Goal: Task Accomplishment & Management: Complete application form

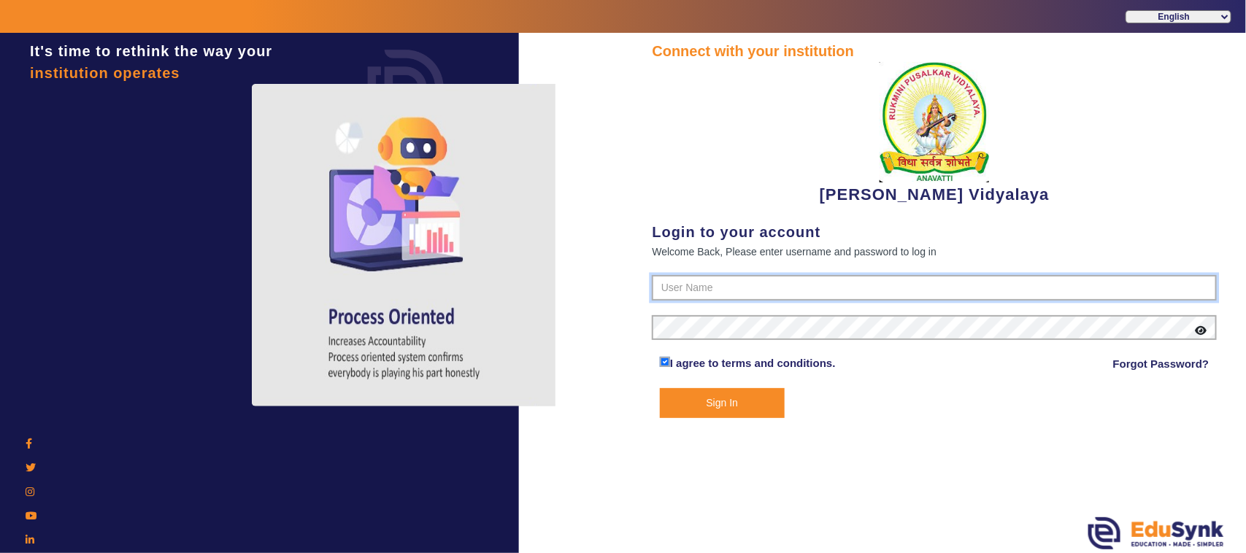
type input "1236547891"
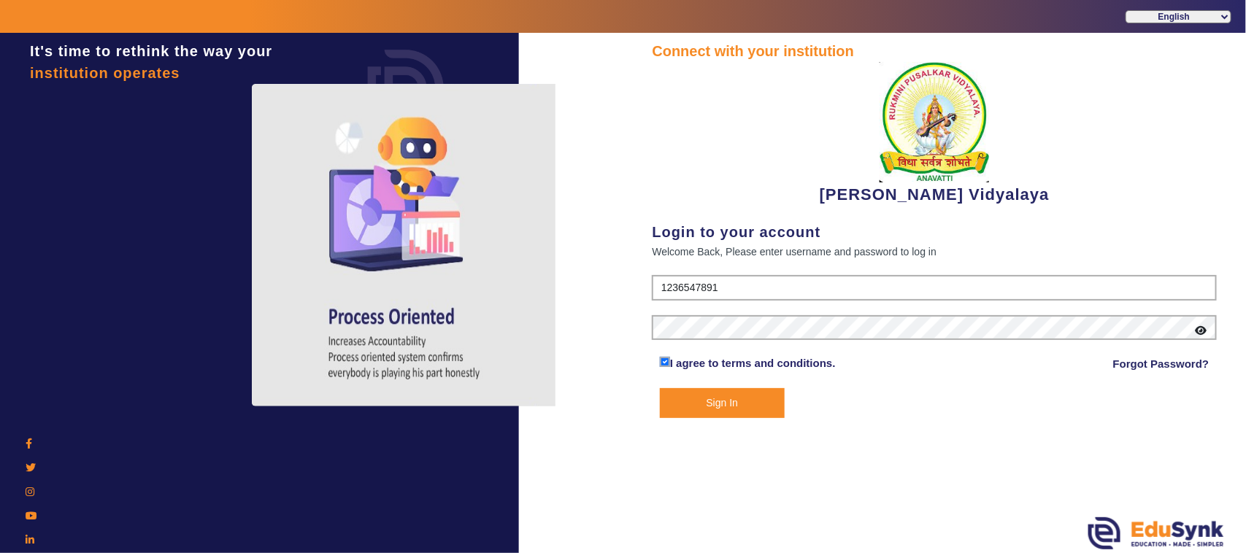
click at [720, 407] on button "Sign In" at bounding box center [722, 403] width 125 height 30
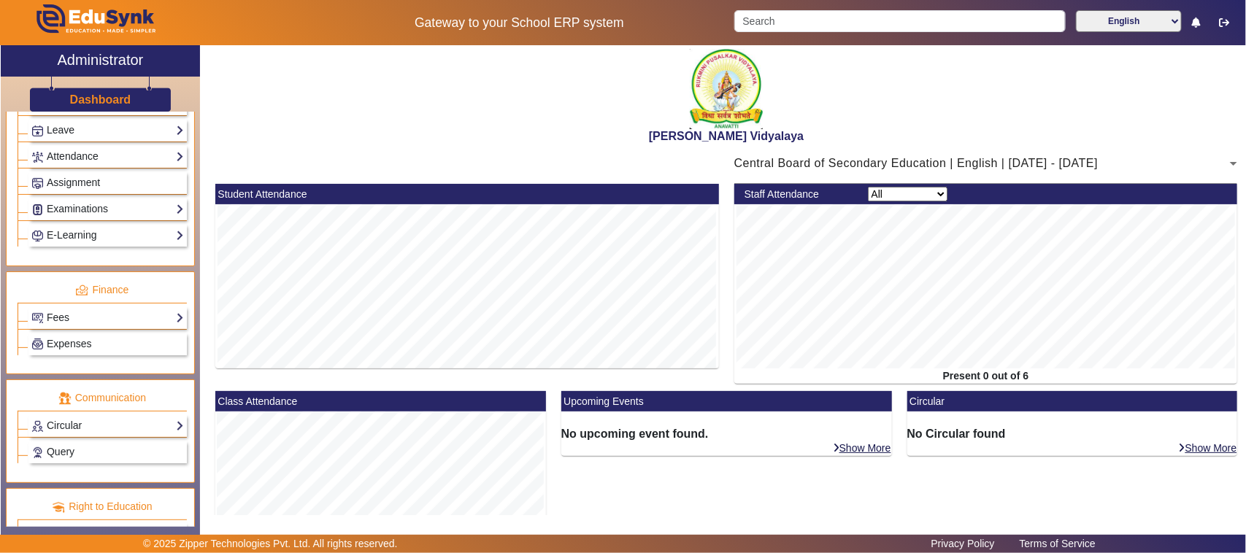
scroll to position [690, 0]
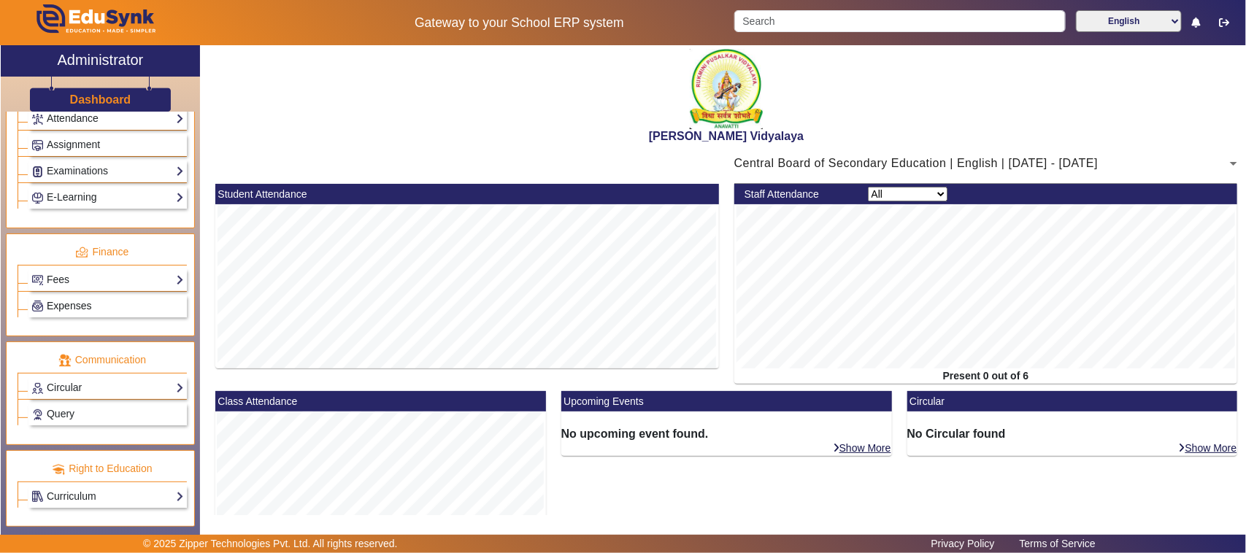
click at [88, 304] on span "Expenses" at bounding box center [69, 306] width 45 height 12
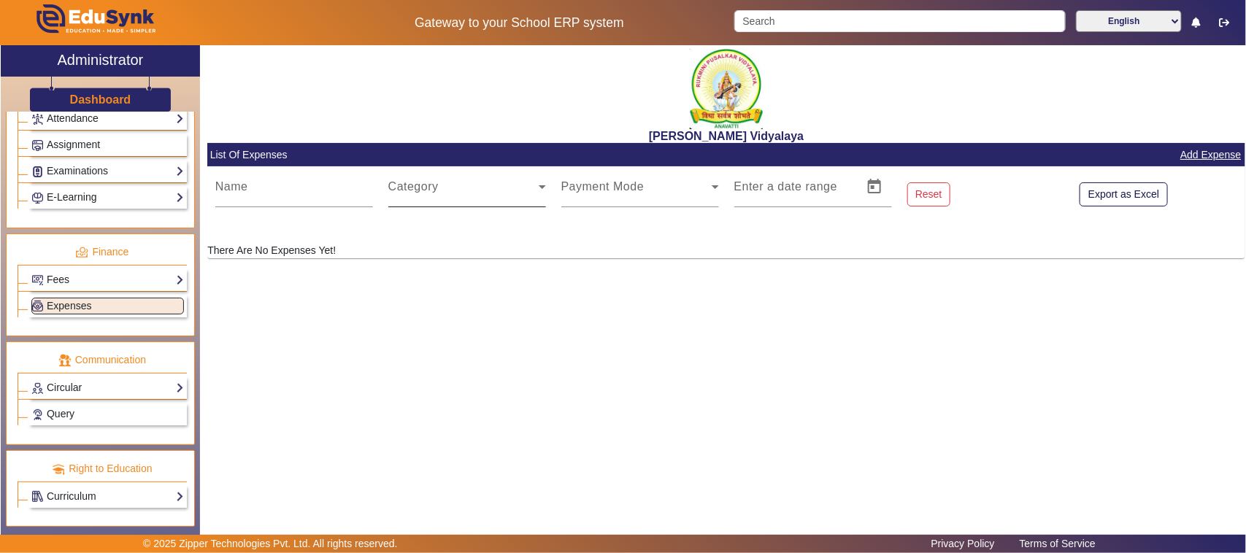
click at [407, 185] on span at bounding box center [463, 193] width 150 height 18
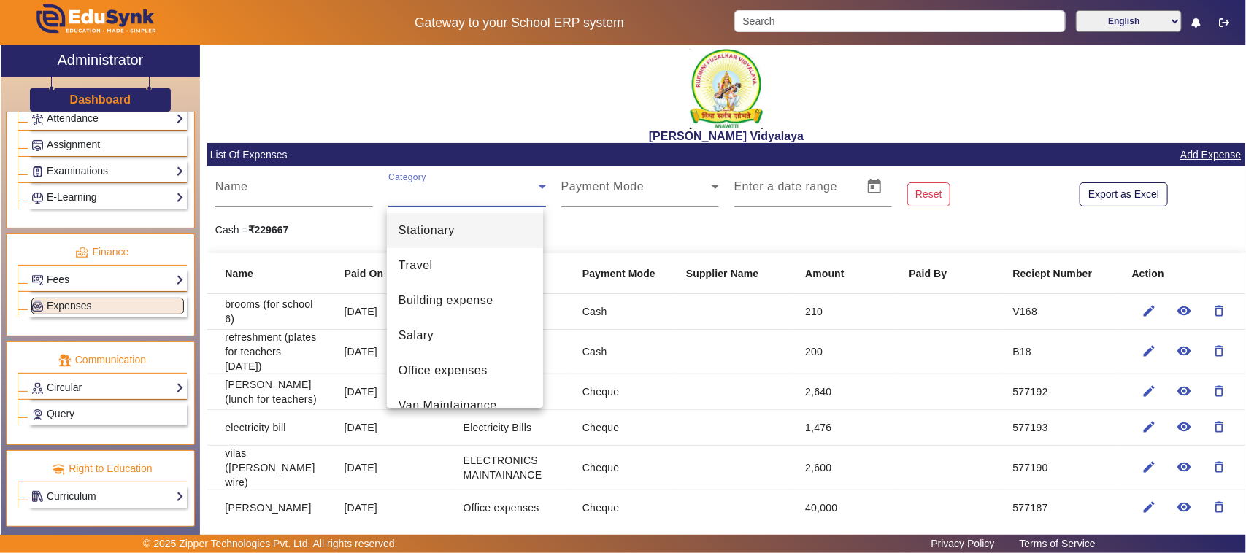
click at [409, 180] on div at bounding box center [623, 276] width 1246 height 553
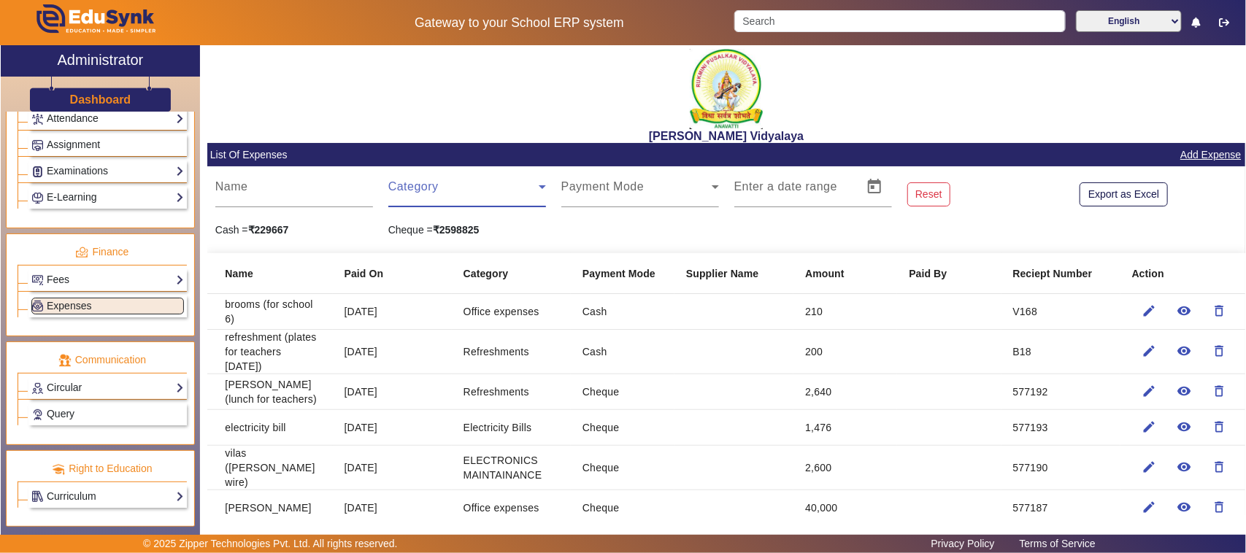
click at [395, 184] on span at bounding box center [463, 193] width 150 height 18
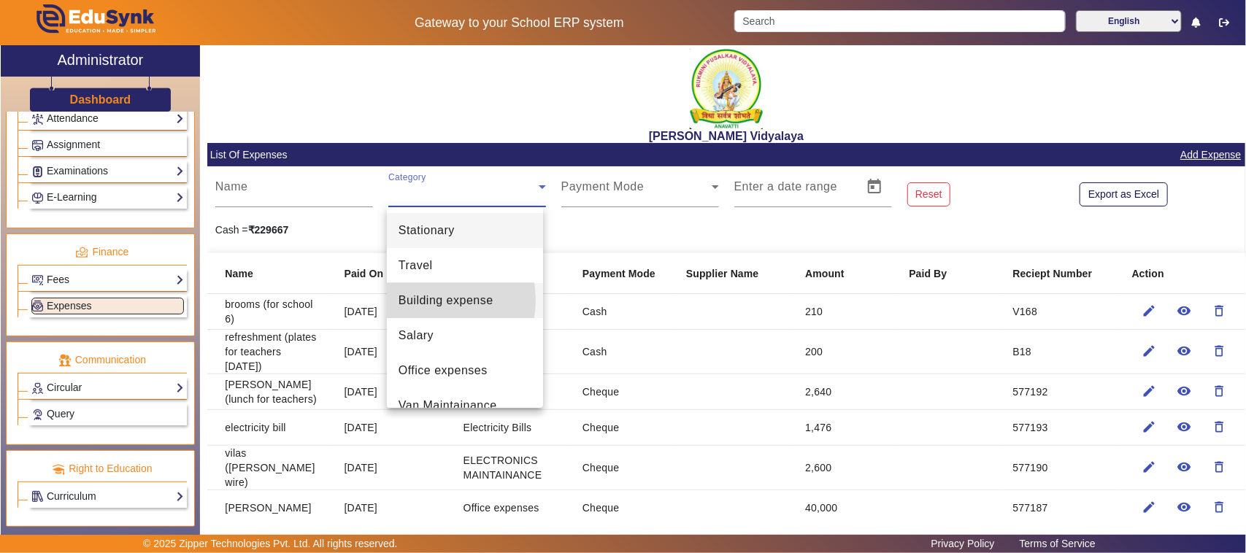
click at [438, 300] on span "Building expense" at bounding box center [446, 301] width 95 height 18
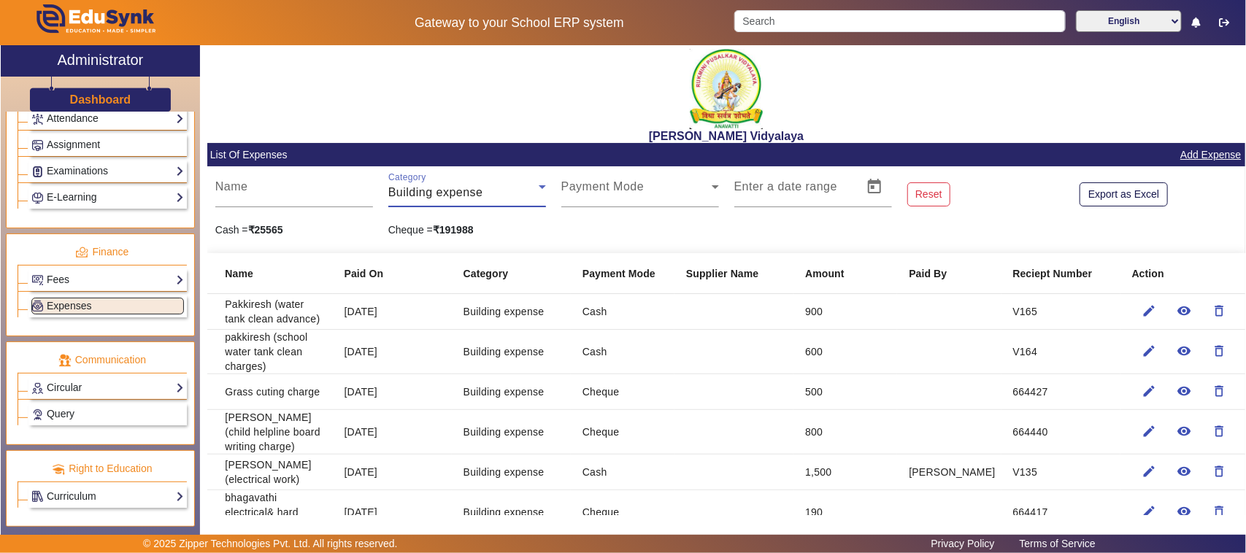
click at [1194, 154] on link "Add Expense" at bounding box center [1211, 155] width 64 height 18
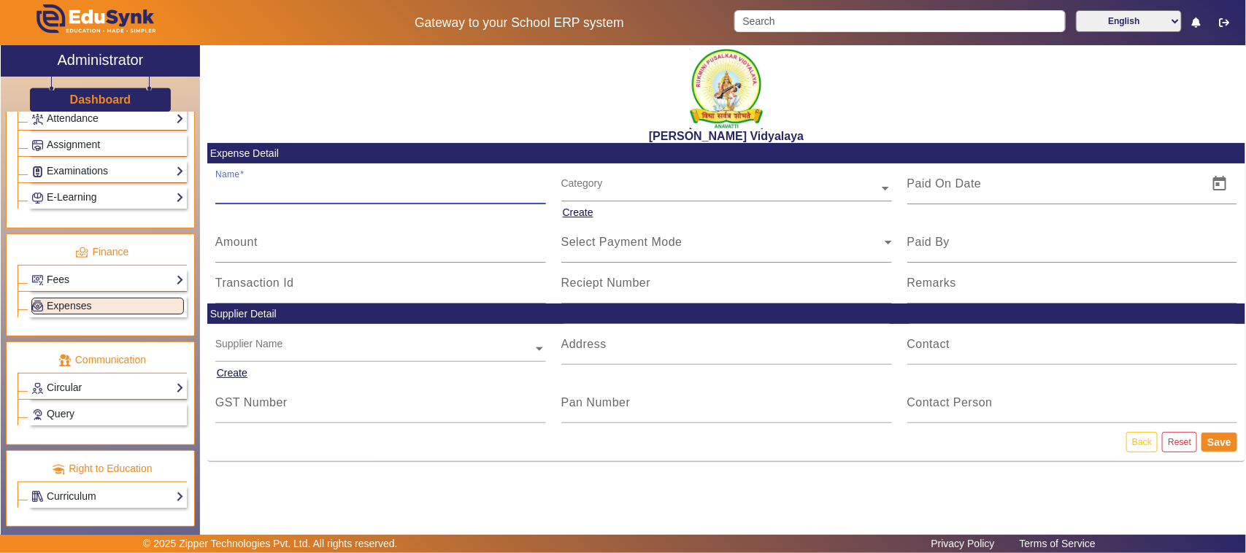
click at [259, 198] on input "Name" at bounding box center [380, 190] width 331 height 18
type input "drone videos (school)"
click at [241, 247] on mat-label "Amount" at bounding box center [236, 242] width 42 height 12
click at [241, 247] on input "Amount" at bounding box center [380, 248] width 331 height 18
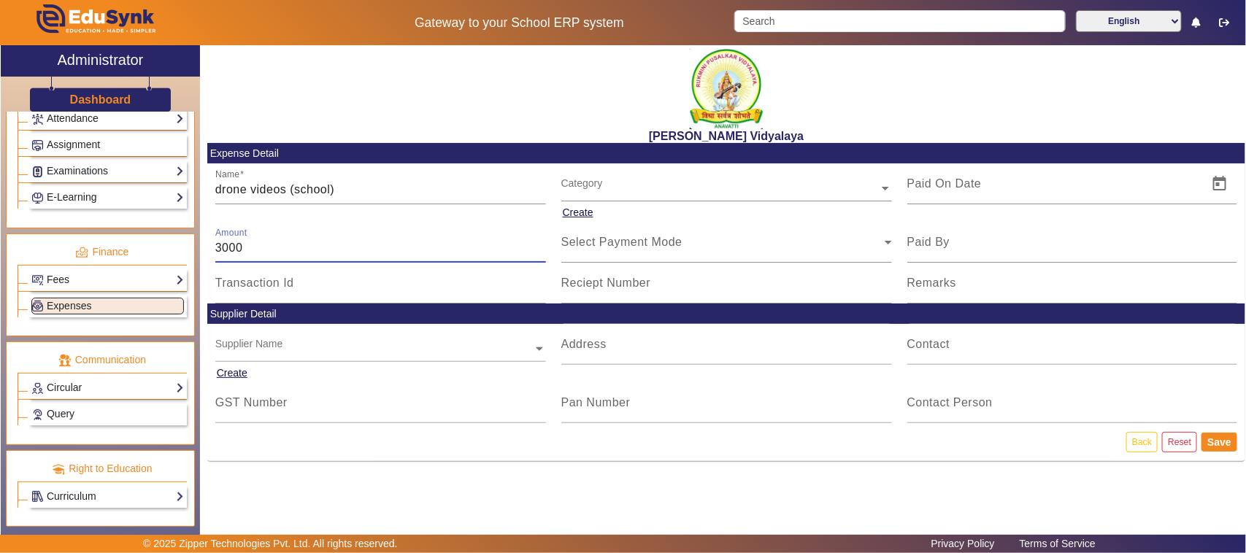
type input "3000"
click at [593, 183] on input "text" at bounding box center [726, 188] width 331 height 15
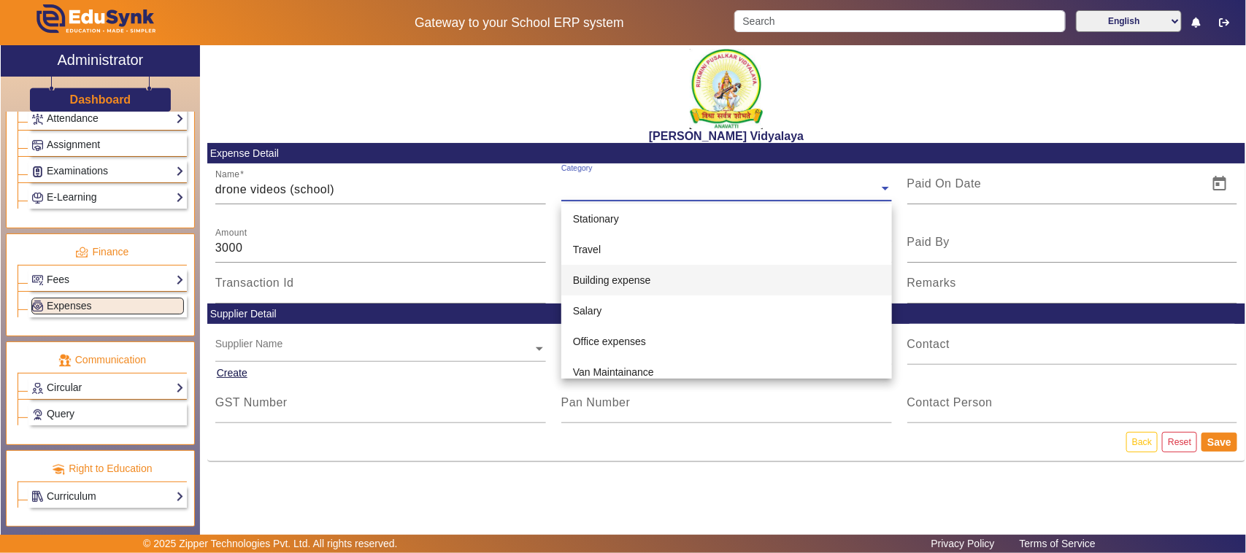
click at [614, 279] on span "Building expense" at bounding box center [612, 280] width 78 height 12
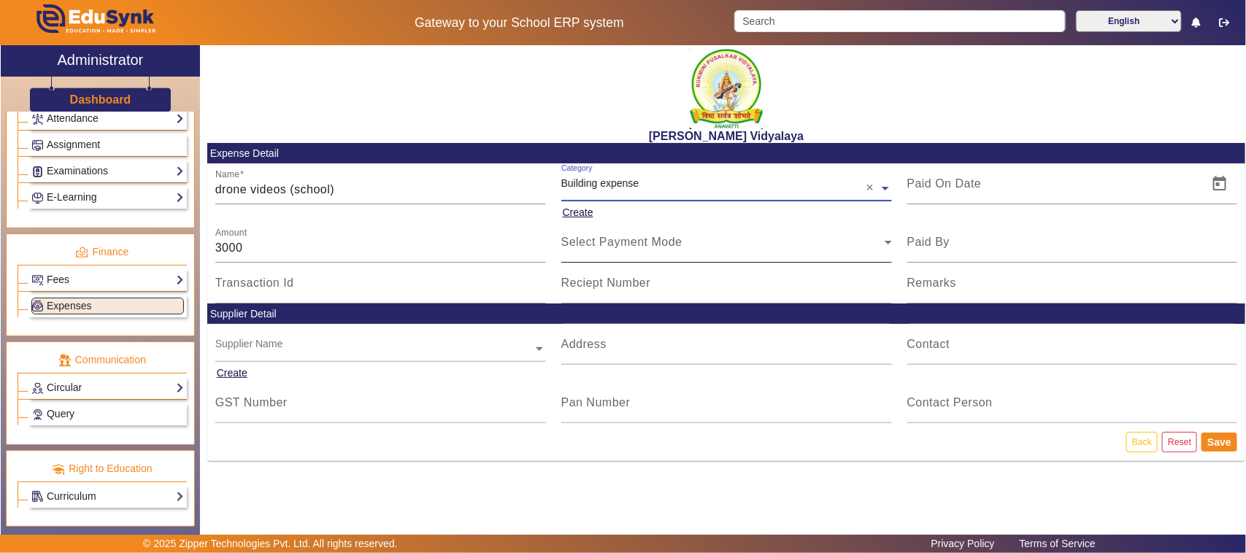
click at [607, 246] on span "Select Payment Mode" at bounding box center [621, 242] width 121 height 12
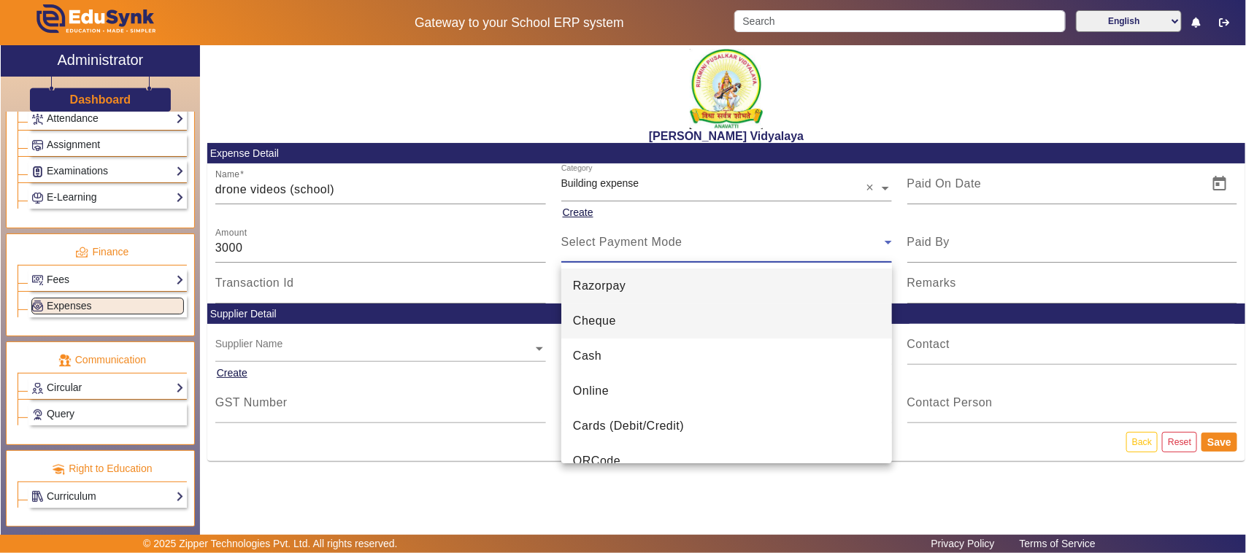
click at [607, 323] on span "Cheque" at bounding box center [594, 321] width 43 height 18
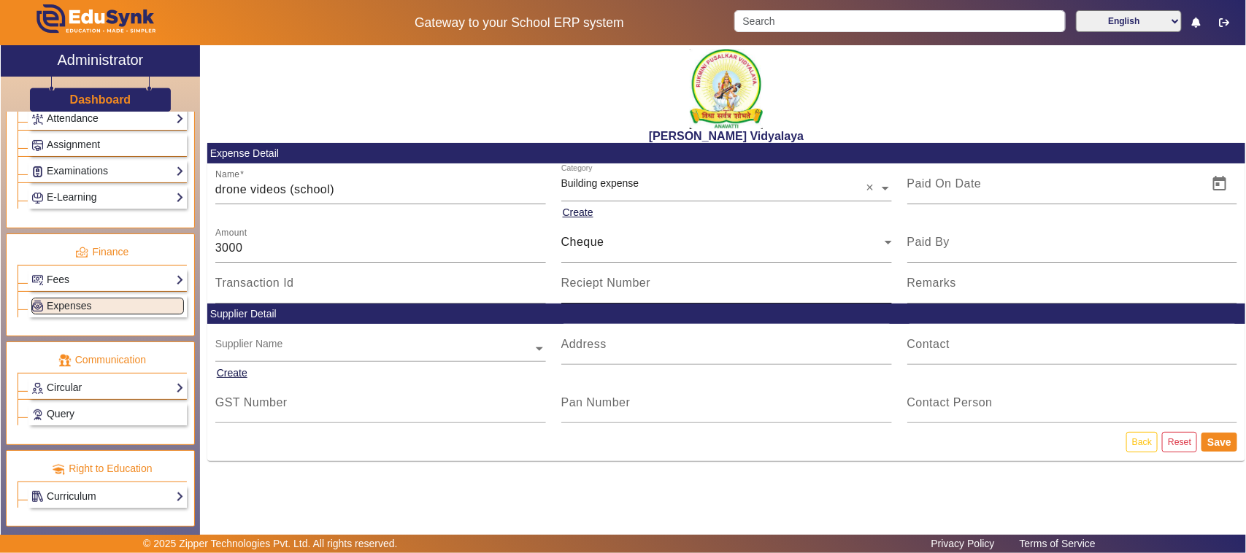
click at [611, 289] on mat-label "Reciept Number" at bounding box center [606, 283] width 90 height 12
click at [611, 289] on input "Reciept Number" at bounding box center [726, 289] width 331 height 18
type input "577169"
click at [1223, 183] on span "Open calendar" at bounding box center [1219, 183] width 35 height 35
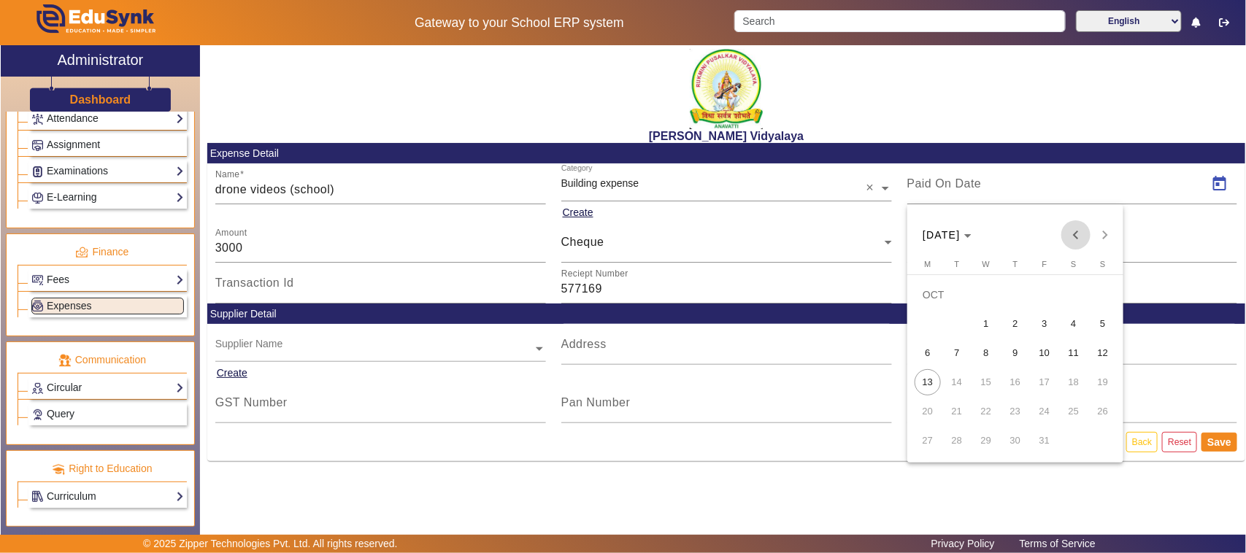
click at [1079, 235] on span "Previous month" at bounding box center [1075, 234] width 29 height 29
click at [1047, 380] on span "22" at bounding box center [1044, 382] width 26 height 26
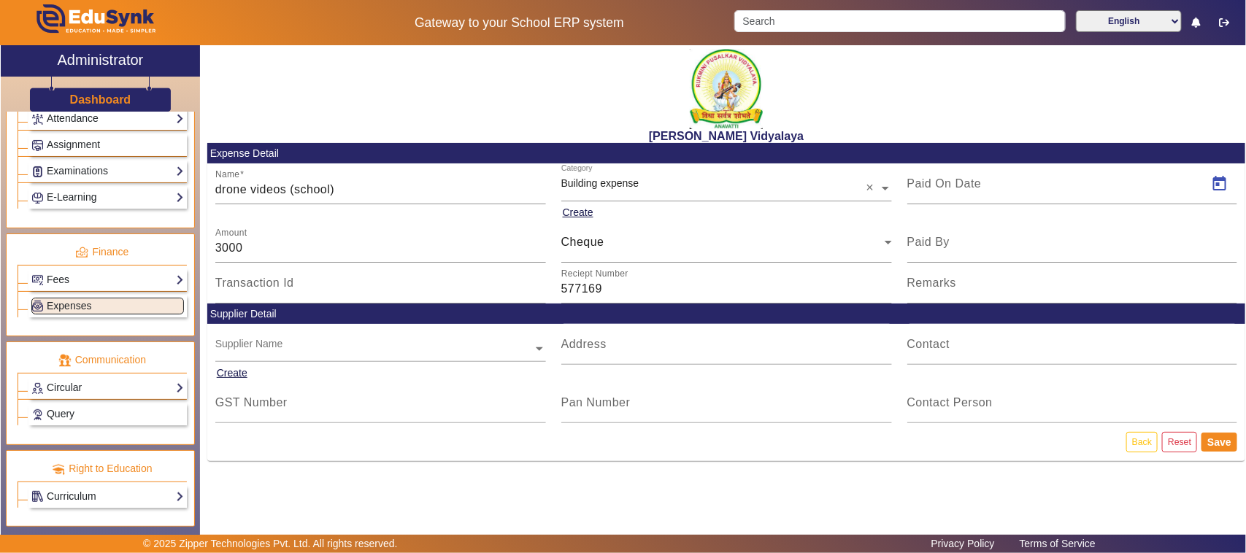
type input "[DATE]"
click at [1223, 440] on button "Save" at bounding box center [1219, 442] width 36 height 19
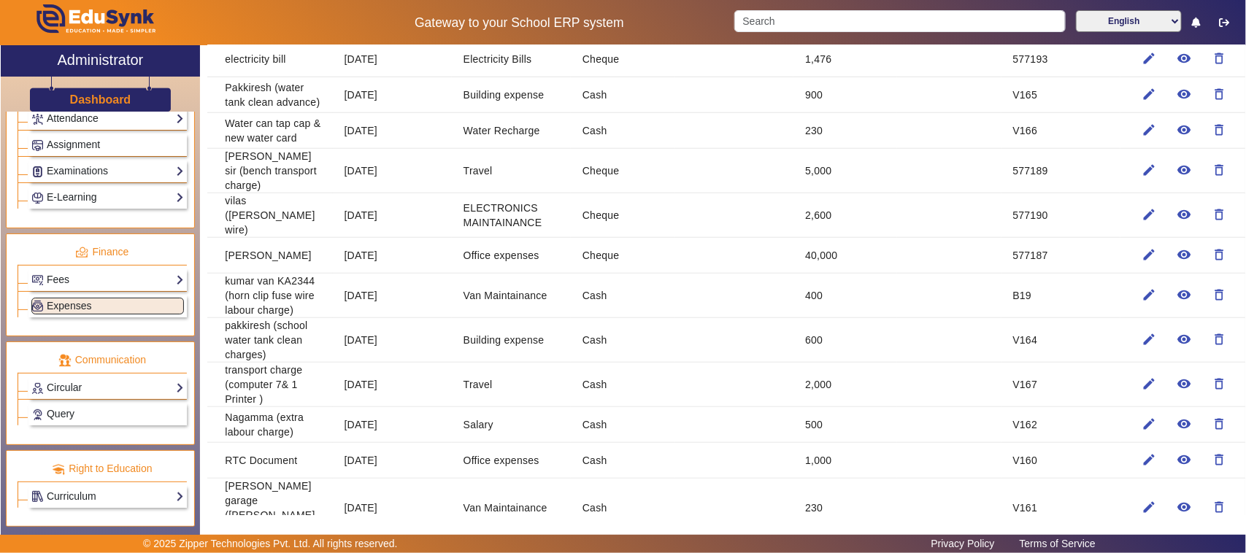
scroll to position [411, 0]
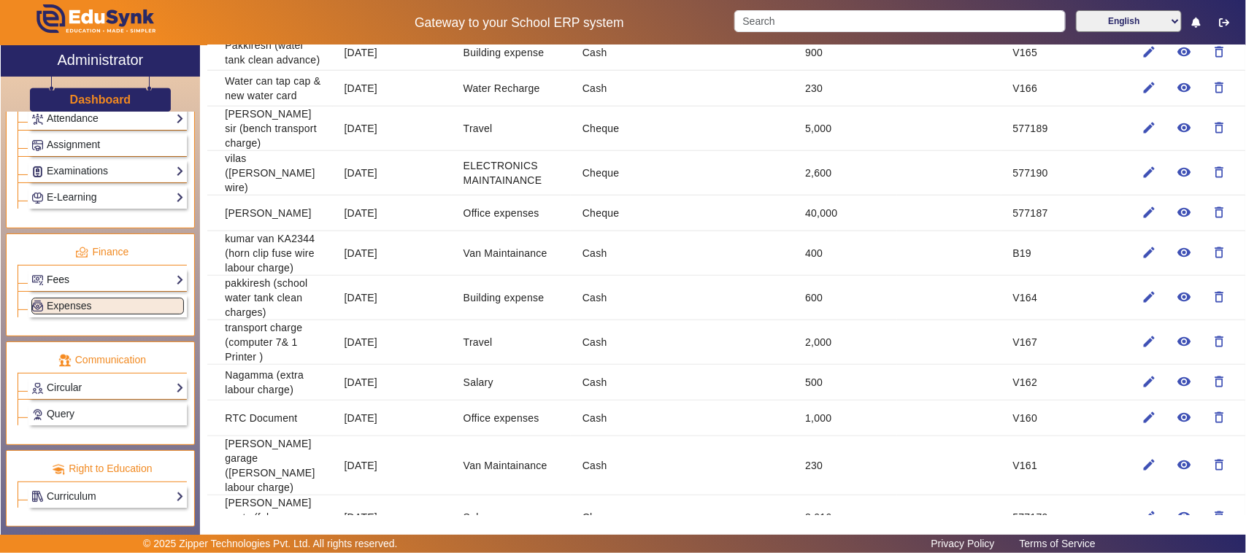
click at [99, 275] on link "Fees" at bounding box center [107, 280] width 153 height 17
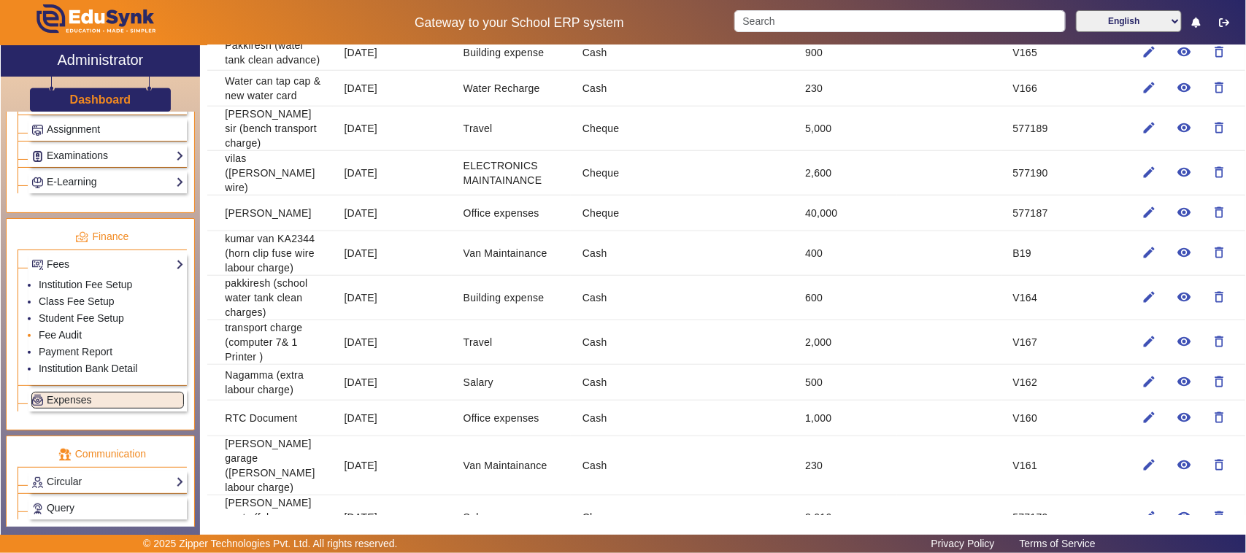
click at [64, 341] on link "Fee Audit" at bounding box center [60, 335] width 43 height 12
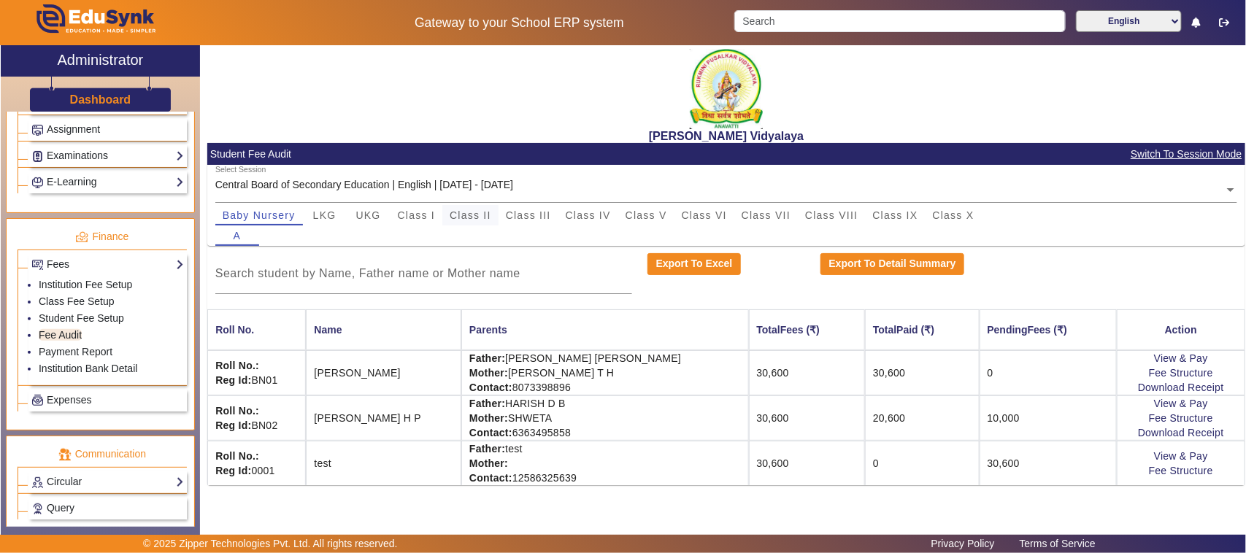
click at [475, 212] on span "Class II" at bounding box center [471, 215] width 42 height 10
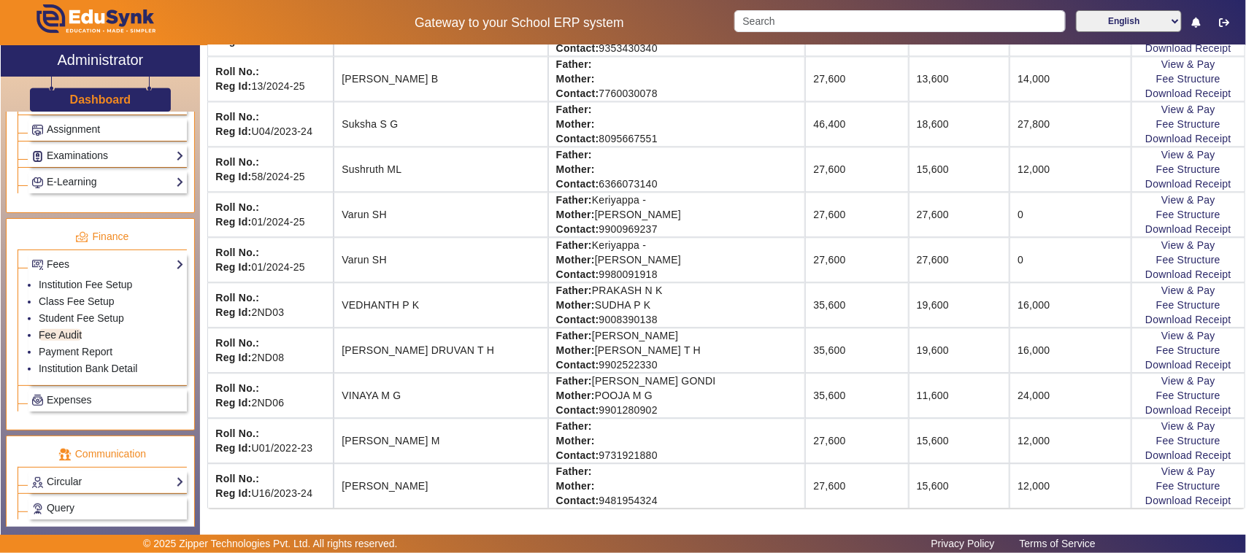
scroll to position [1574, 0]
click at [1172, 469] on link "View & Pay" at bounding box center [1188, 472] width 54 height 12
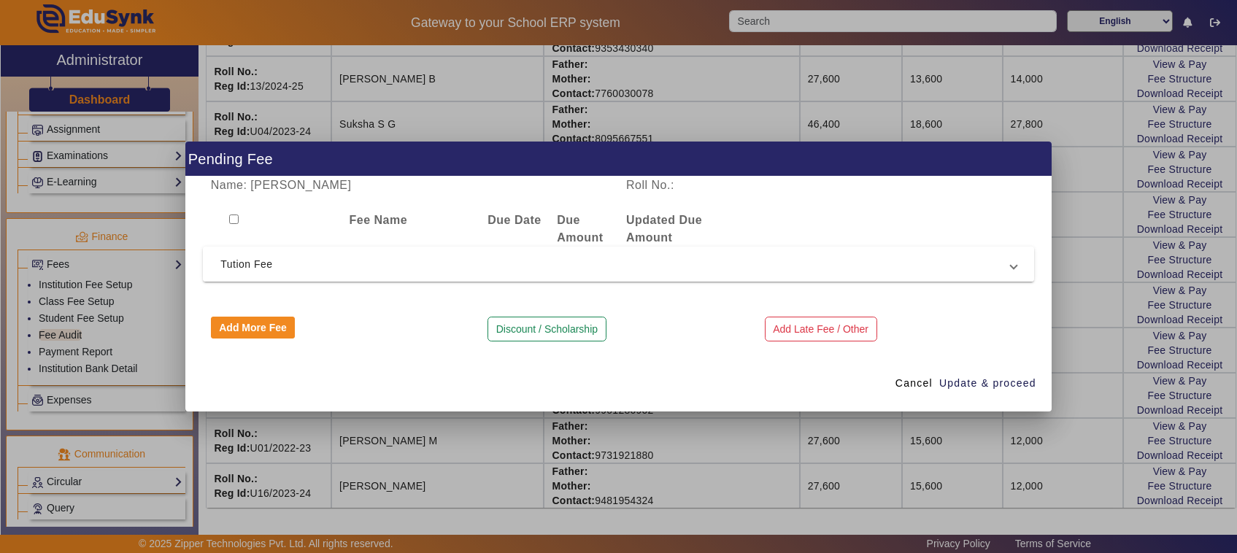
click at [261, 268] on span "Tution Fee" at bounding box center [615, 264] width 790 height 18
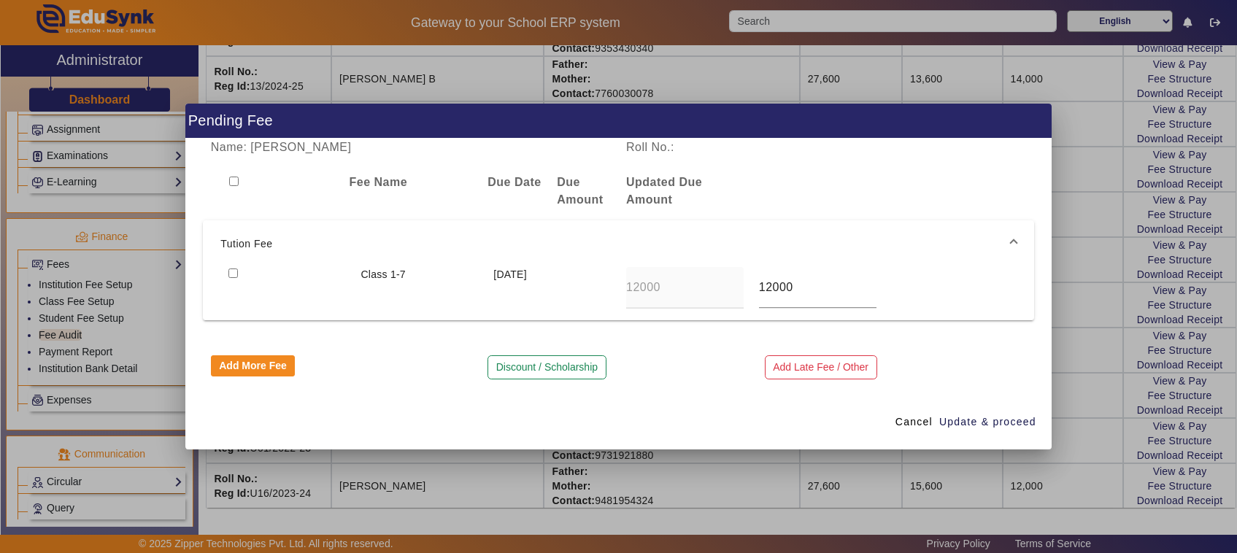
click at [231, 274] on input "checkbox" at bounding box center [232, 273] width 9 height 9
checkbox input "true"
click at [980, 418] on span "Update & proceed" at bounding box center [987, 422] width 97 height 15
type input "24000"
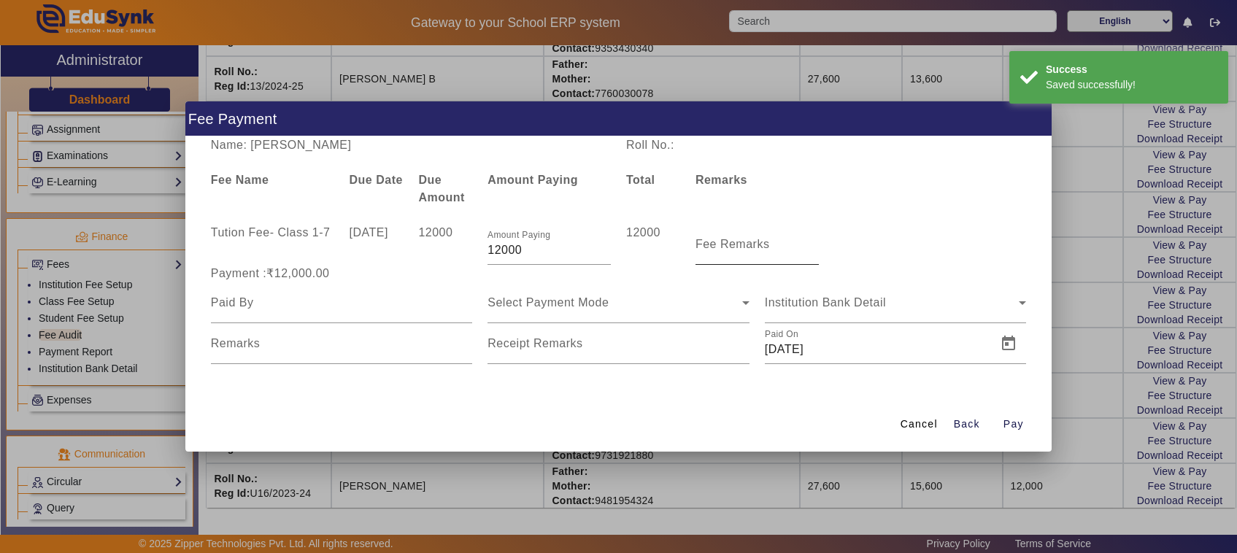
click at [749, 253] on input "Fee Remarks" at bounding box center [757, 251] width 123 height 18
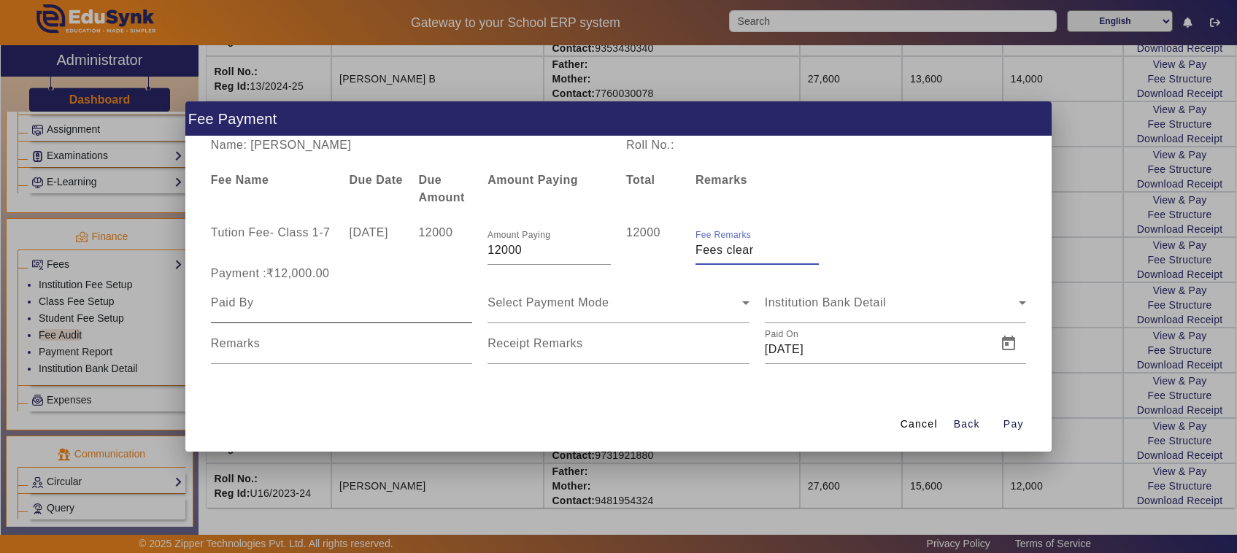
type input "Fees clear"
click at [260, 297] on input at bounding box center [342, 303] width 262 height 18
type input "Father"
click at [530, 307] on span "Select Payment Mode" at bounding box center [548, 302] width 121 height 12
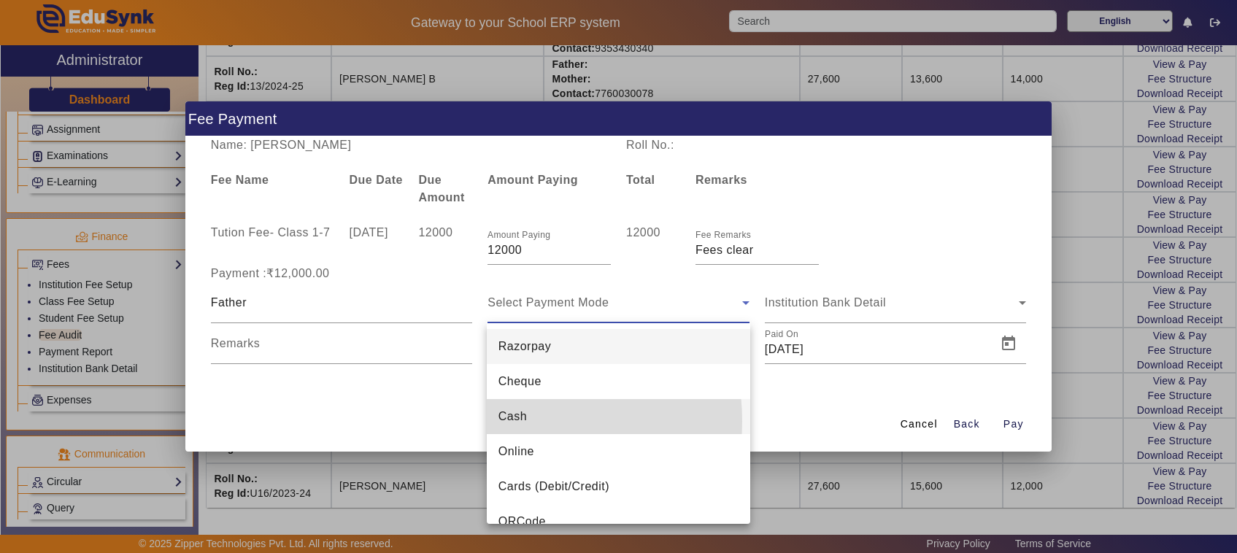
click at [508, 421] on span "Cash" at bounding box center [513, 417] width 28 height 18
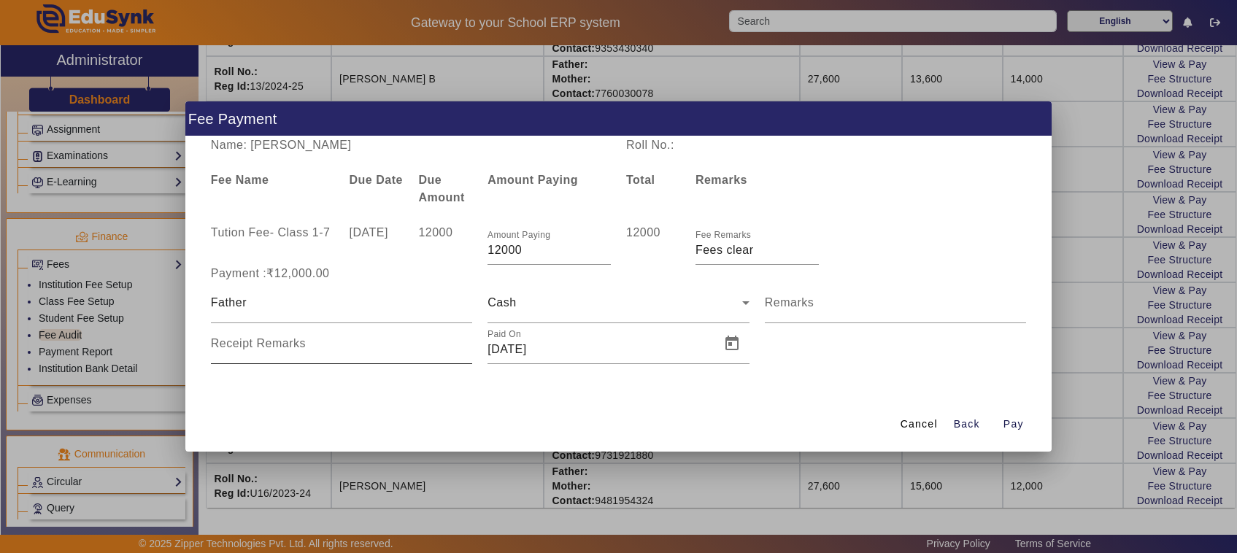
click at [298, 362] on div "Receipt Remarks" at bounding box center [342, 343] width 262 height 41
type input "804"
click at [1013, 425] on span "Pay" at bounding box center [1014, 424] width 20 height 15
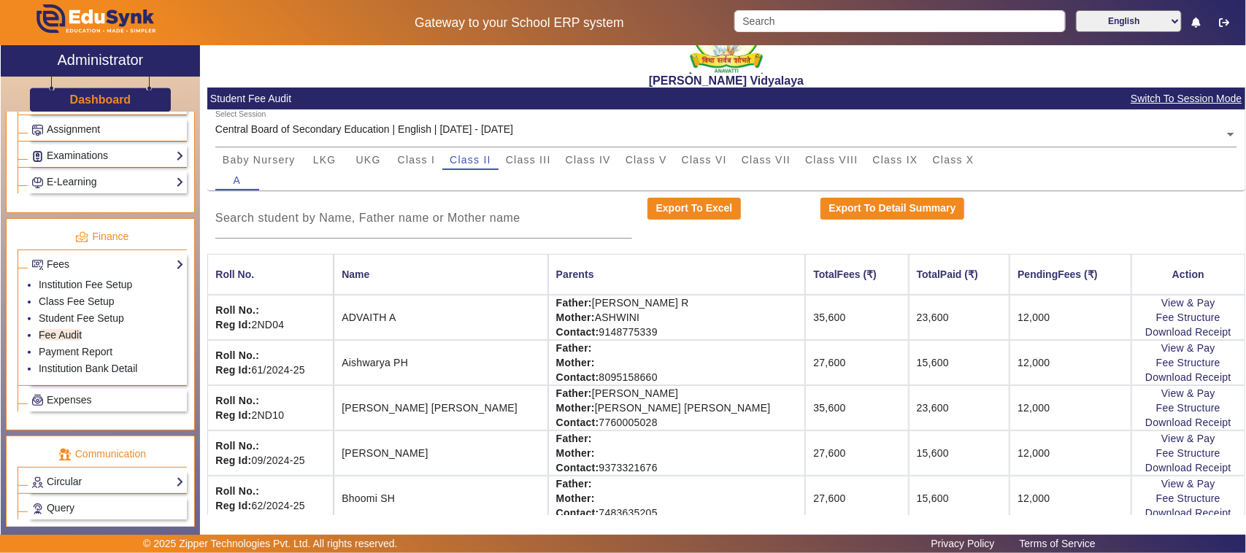
scroll to position [0, 0]
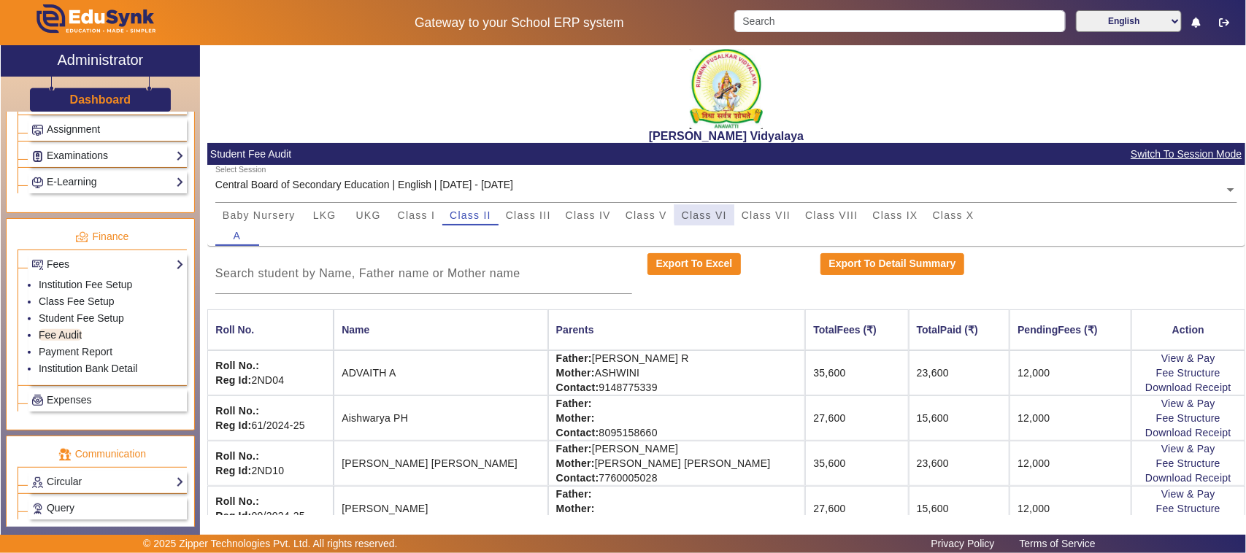
click at [710, 212] on span "Class VI" at bounding box center [704, 215] width 45 height 10
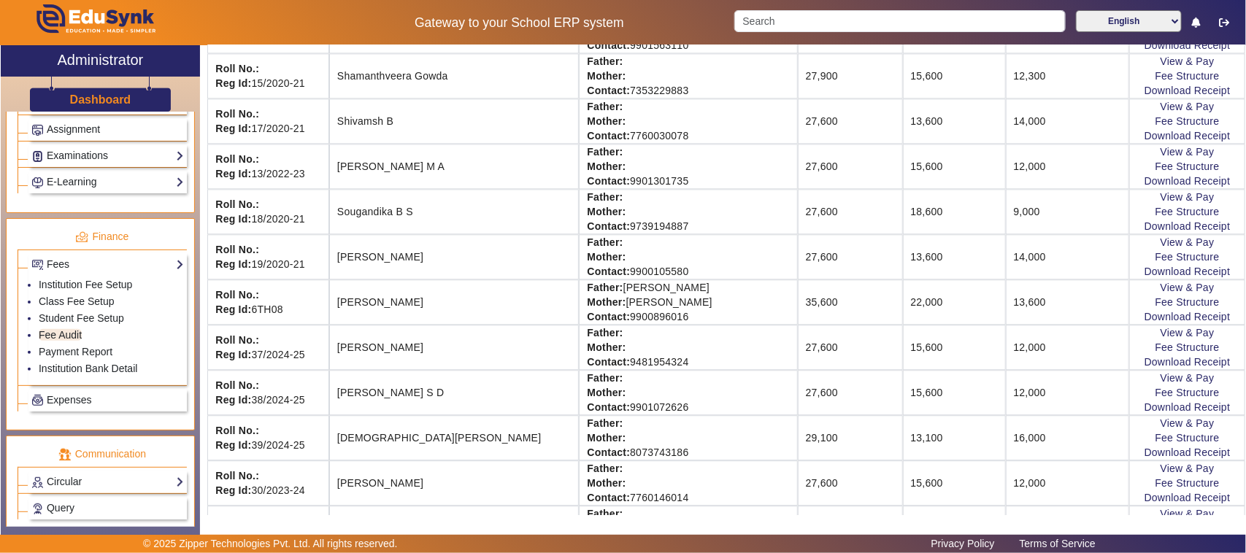
scroll to position [1551, 0]
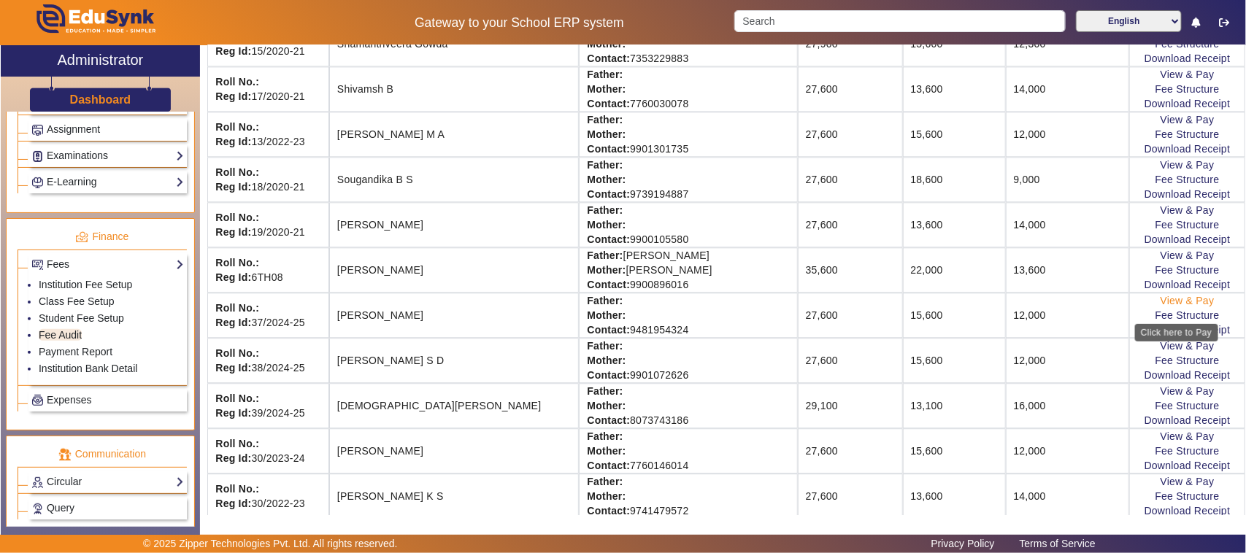
click at [1172, 307] on link "View & Pay" at bounding box center [1188, 301] width 54 height 12
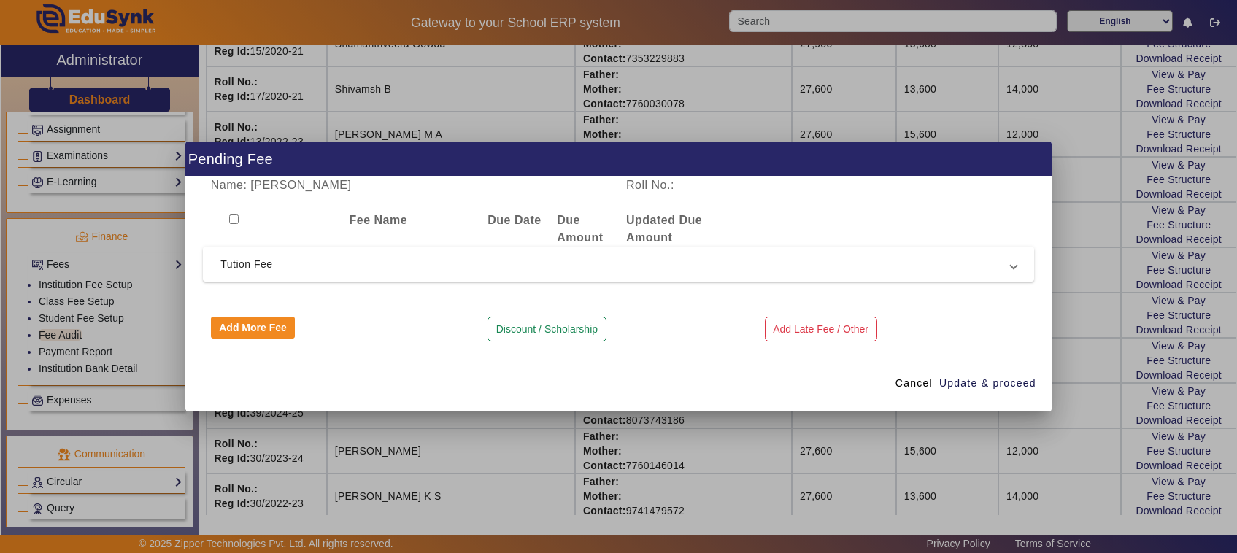
click at [253, 255] on span "Tution Fee" at bounding box center [615, 264] width 790 height 18
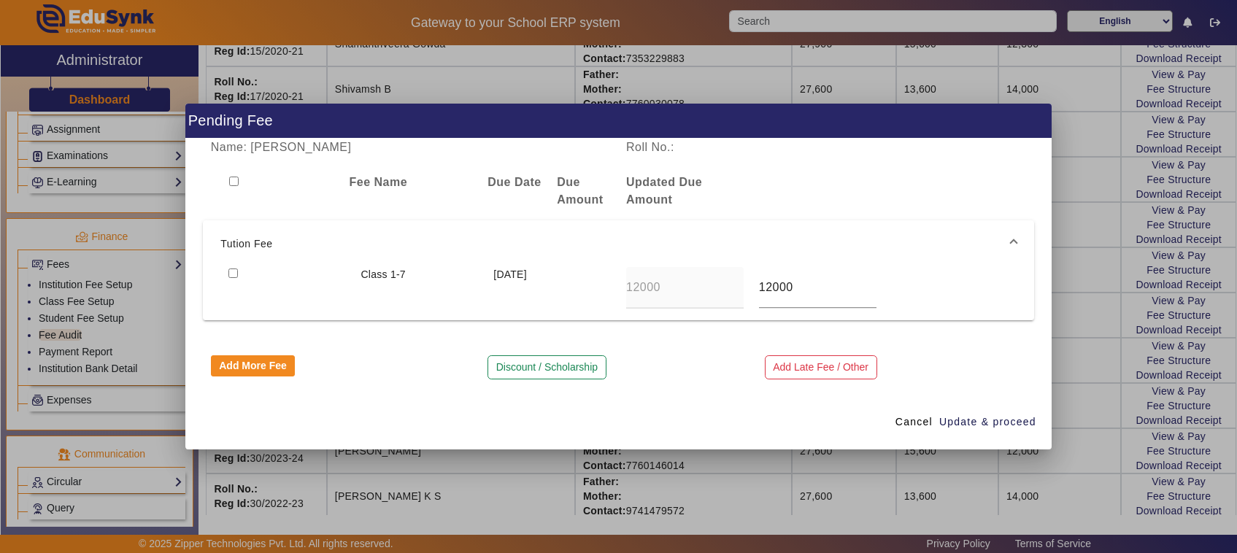
click at [231, 272] on input "checkbox" at bounding box center [232, 273] width 9 height 9
checkbox input "true"
click at [971, 420] on span "Update & proceed" at bounding box center [987, 422] width 97 height 15
type input "24000"
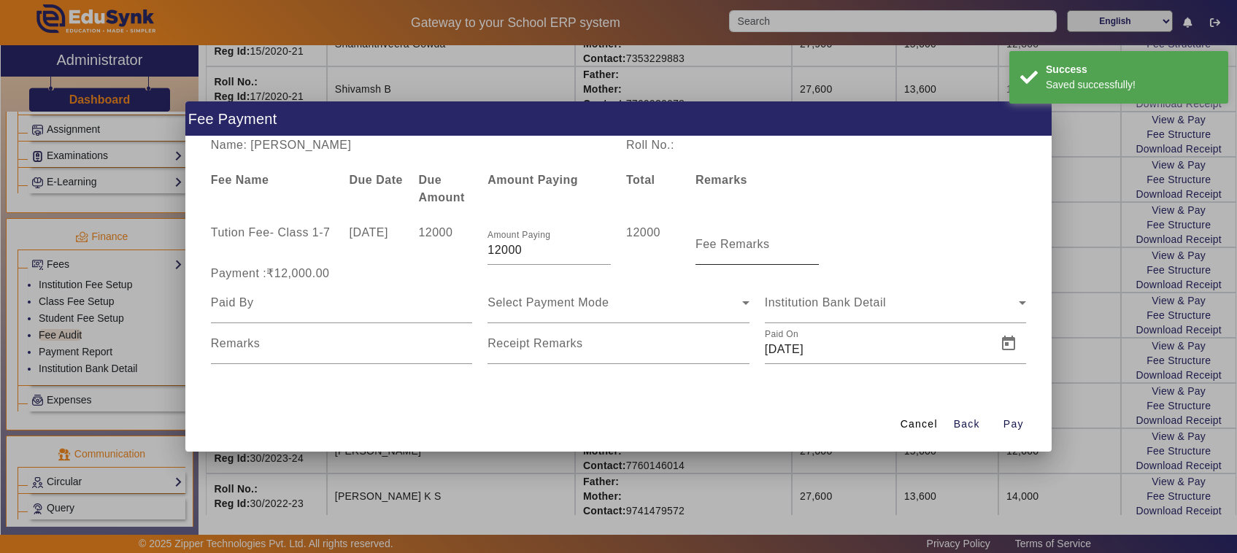
click at [725, 249] on mat-label "Fee Remarks" at bounding box center [733, 244] width 74 height 12
click at [725, 249] on input "Fee Remarks" at bounding box center [757, 251] width 123 height 18
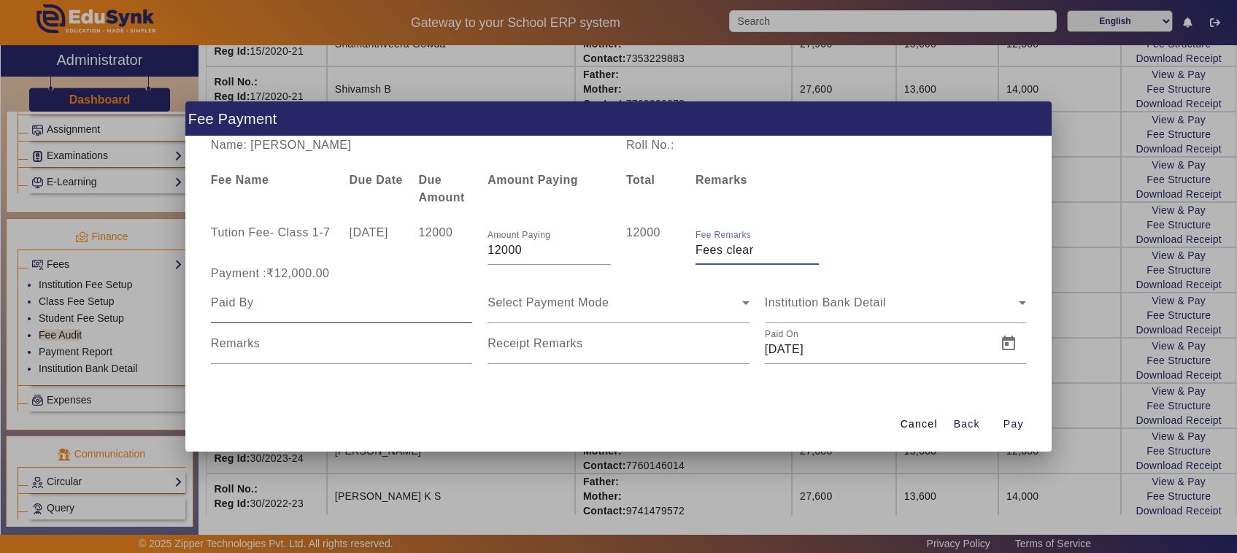
type input "Fees clear"
click at [261, 304] on input at bounding box center [342, 303] width 262 height 18
type input "Father"
click at [523, 307] on span "Select Payment Mode" at bounding box center [548, 302] width 121 height 12
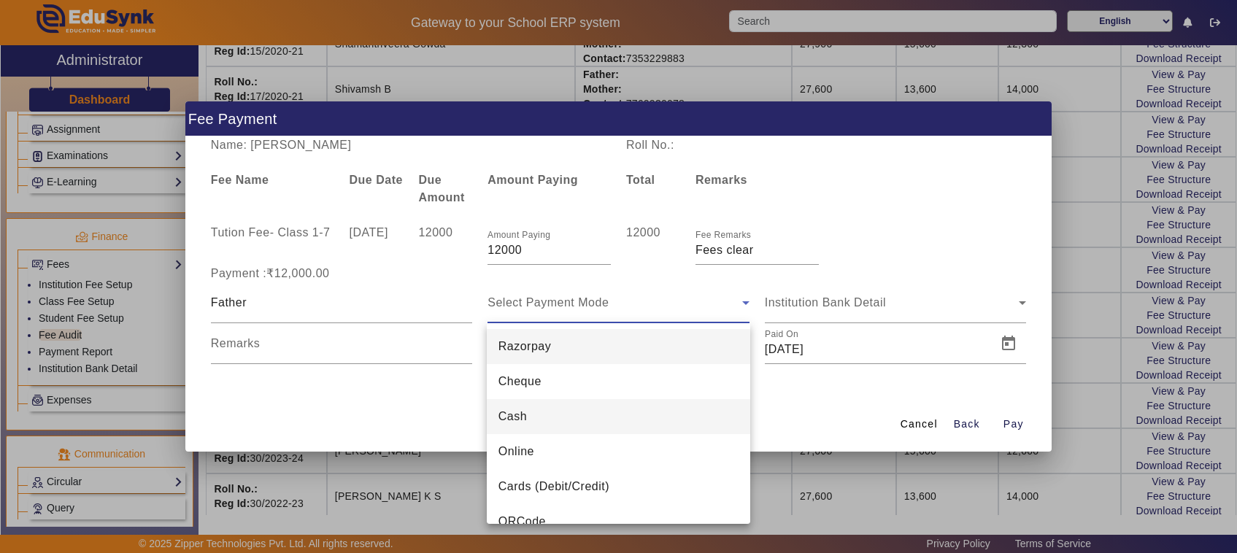
click at [509, 420] on span "Cash" at bounding box center [513, 417] width 28 height 18
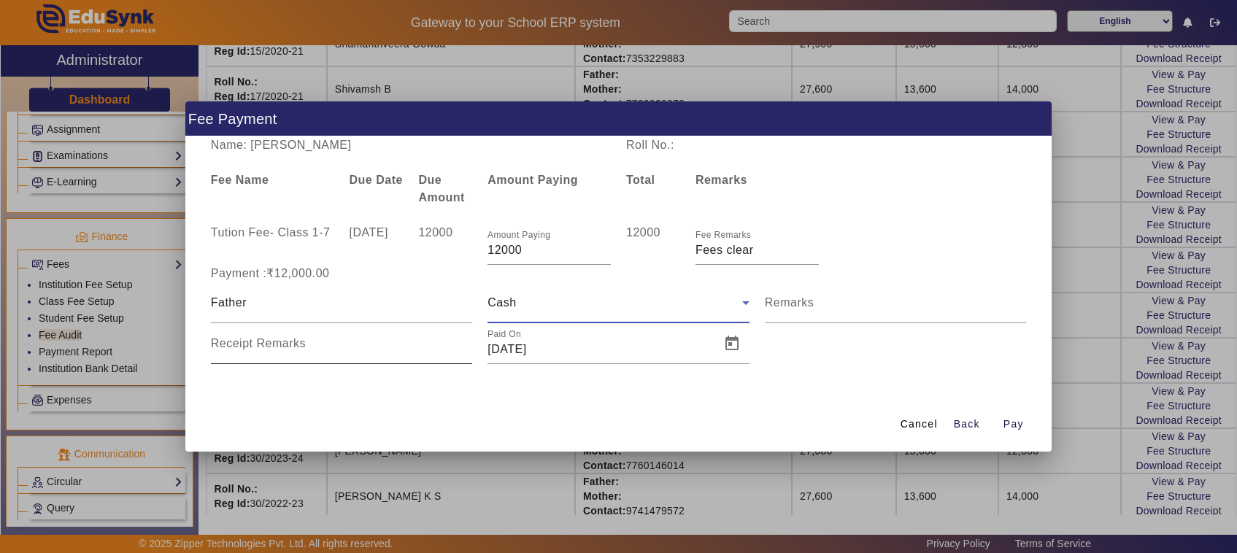
click at [253, 347] on mat-label "Receipt Remarks" at bounding box center [258, 343] width 95 height 12
click at [253, 347] on input "Receipt Remarks" at bounding box center [342, 350] width 262 height 18
type input "5"
type input "805"
click at [1018, 425] on span "Pay" at bounding box center [1014, 424] width 20 height 15
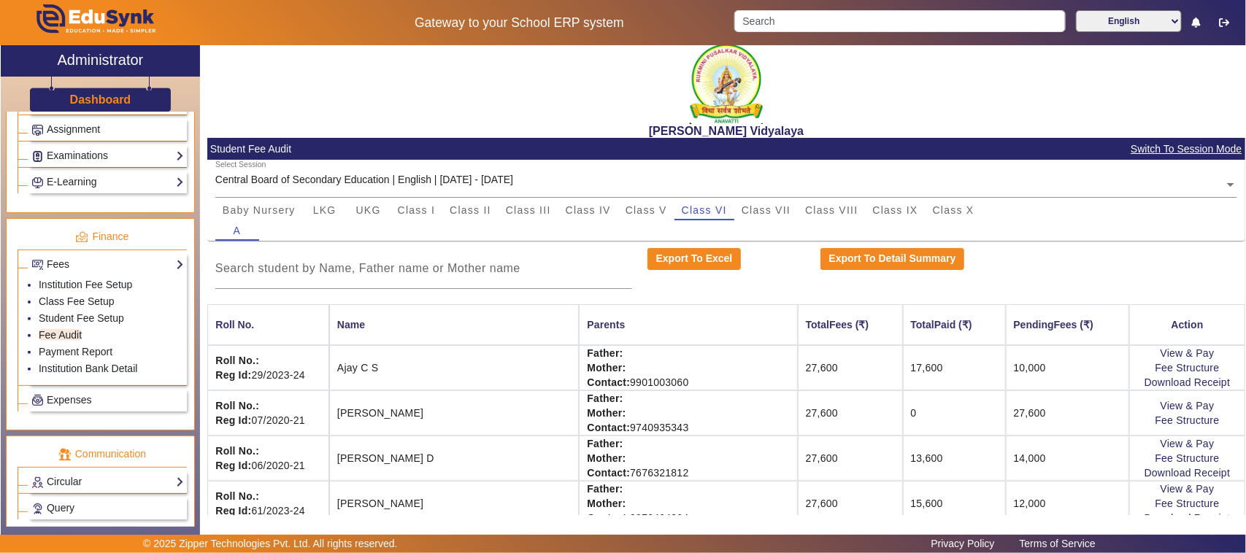
scroll to position [0, 0]
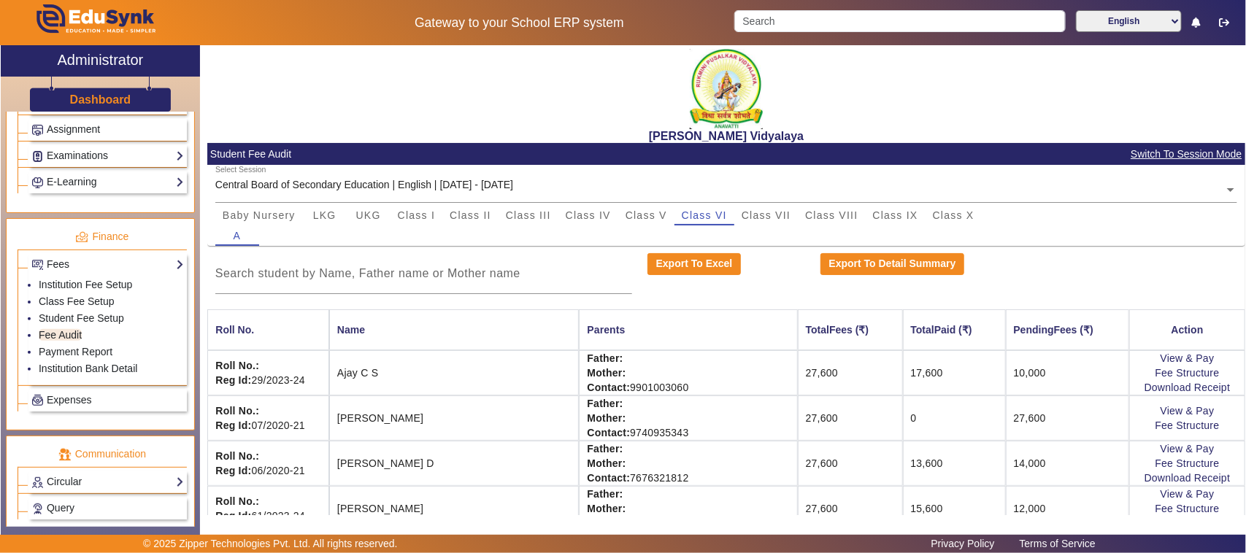
click at [112, 95] on h3 "Dashboard" at bounding box center [100, 100] width 61 height 14
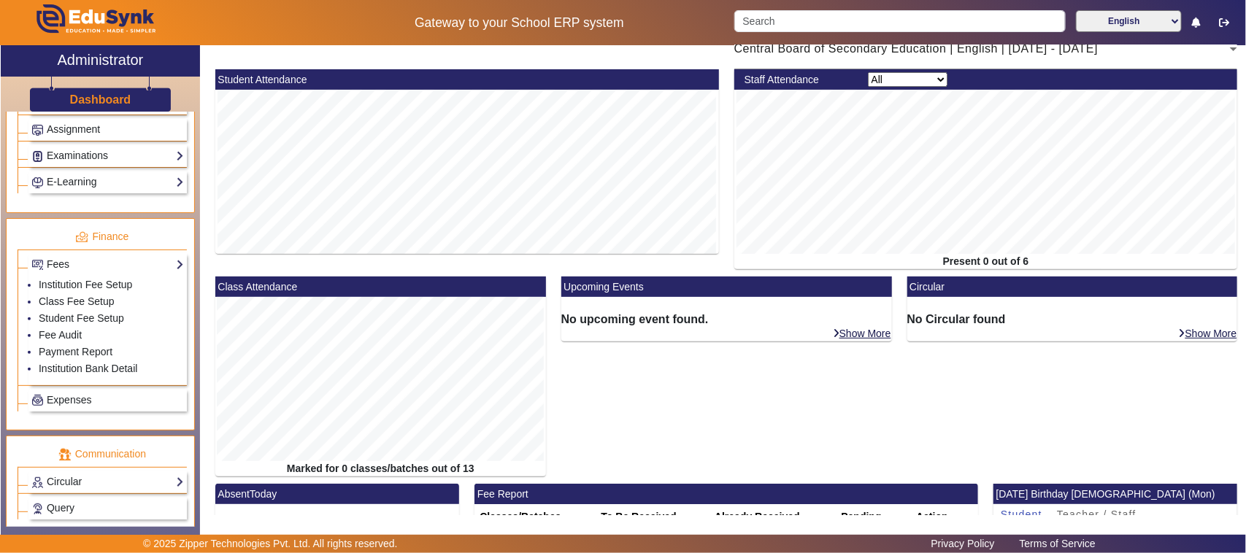
scroll to position [308, 0]
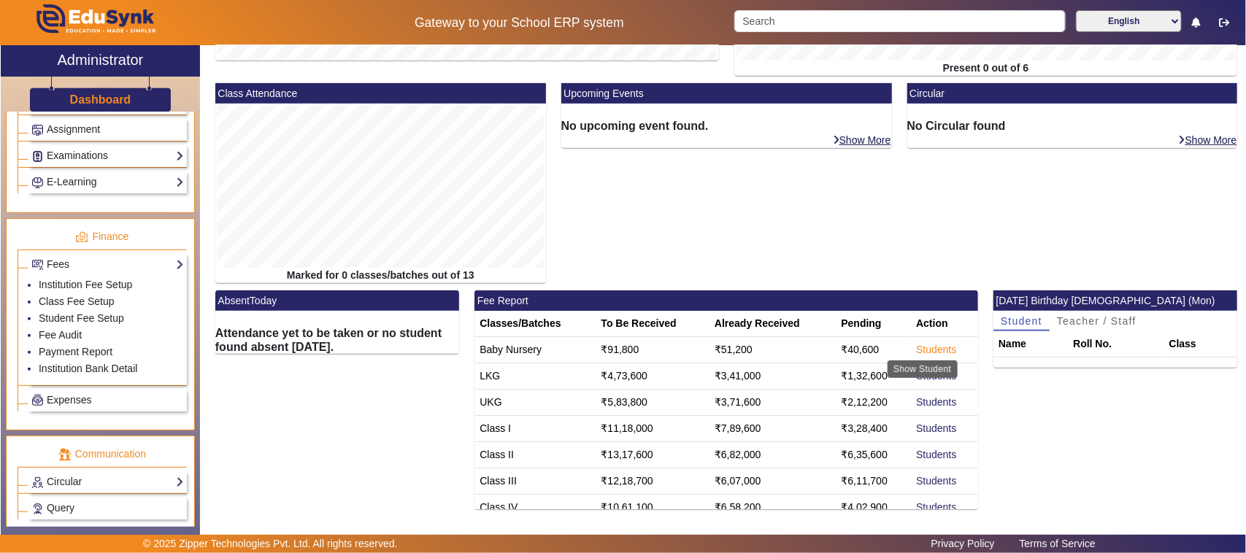
click at [916, 353] on link "Students" at bounding box center [936, 350] width 40 height 12
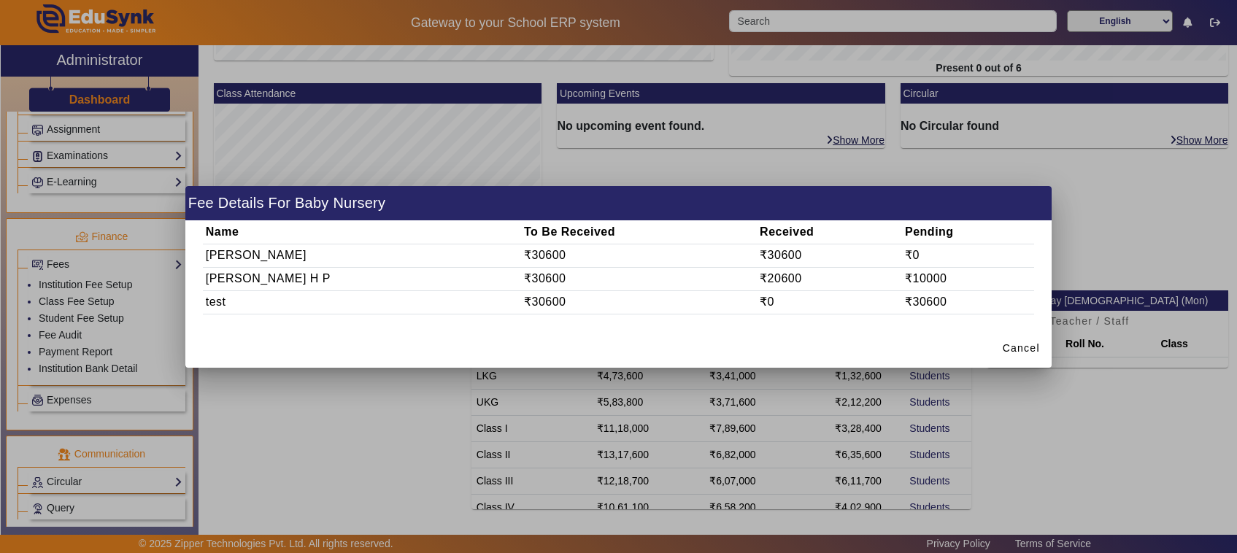
click at [1035, 384] on div at bounding box center [618, 276] width 1237 height 553
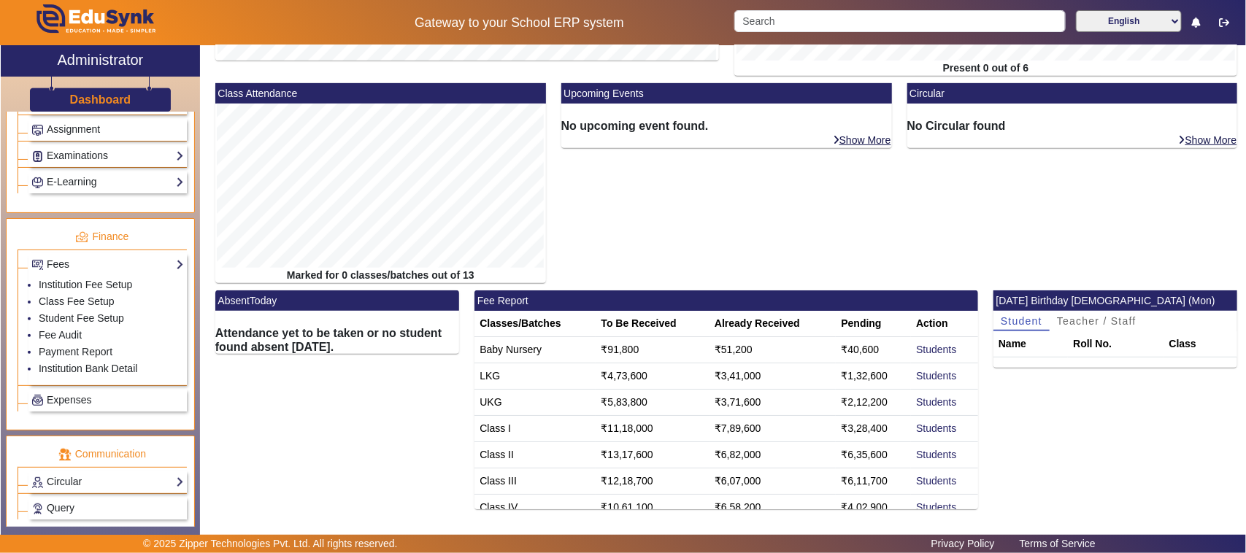
click at [847, 381] on td "₹1,32,600" at bounding box center [873, 376] width 75 height 26
click at [916, 374] on link "Students" at bounding box center [936, 376] width 40 height 12
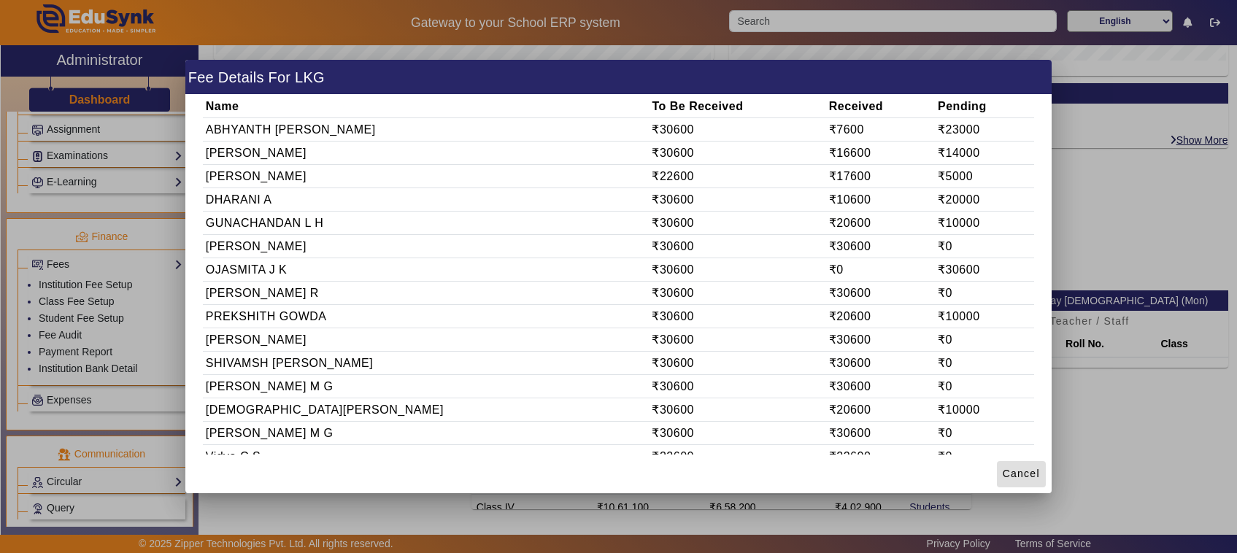
click at [997, 461] on button "Cancel" at bounding box center [1021, 474] width 49 height 26
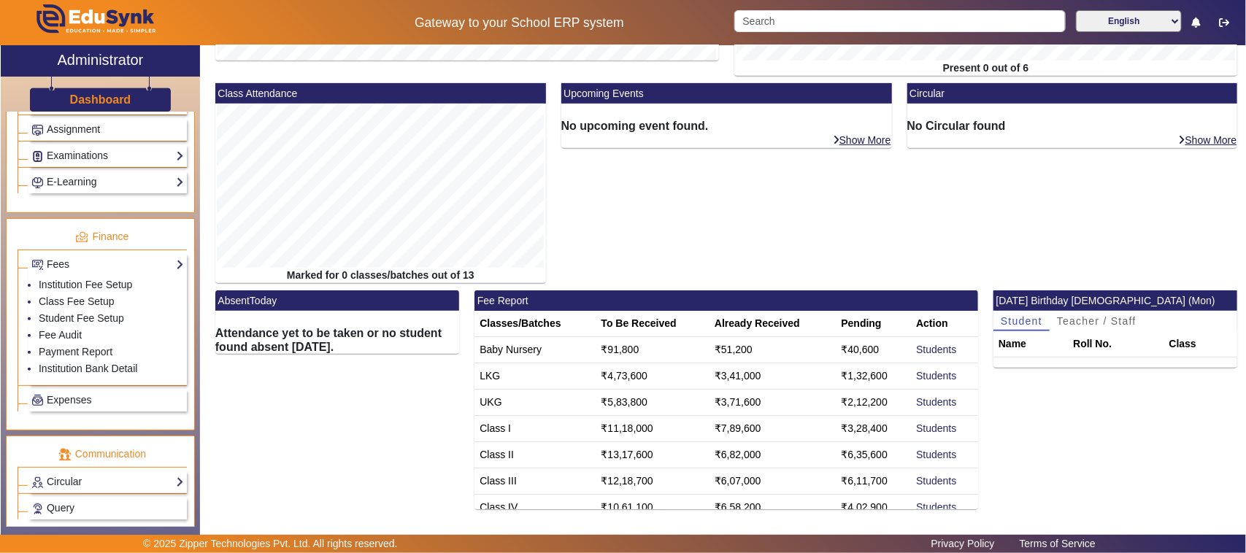
click at [661, 241] on div "Upcoming Events No upcoming event found. Show More" at bounding box center [726, 186] width 346 height 207
